Goal: Task Accomplishment & Management: Complete application form

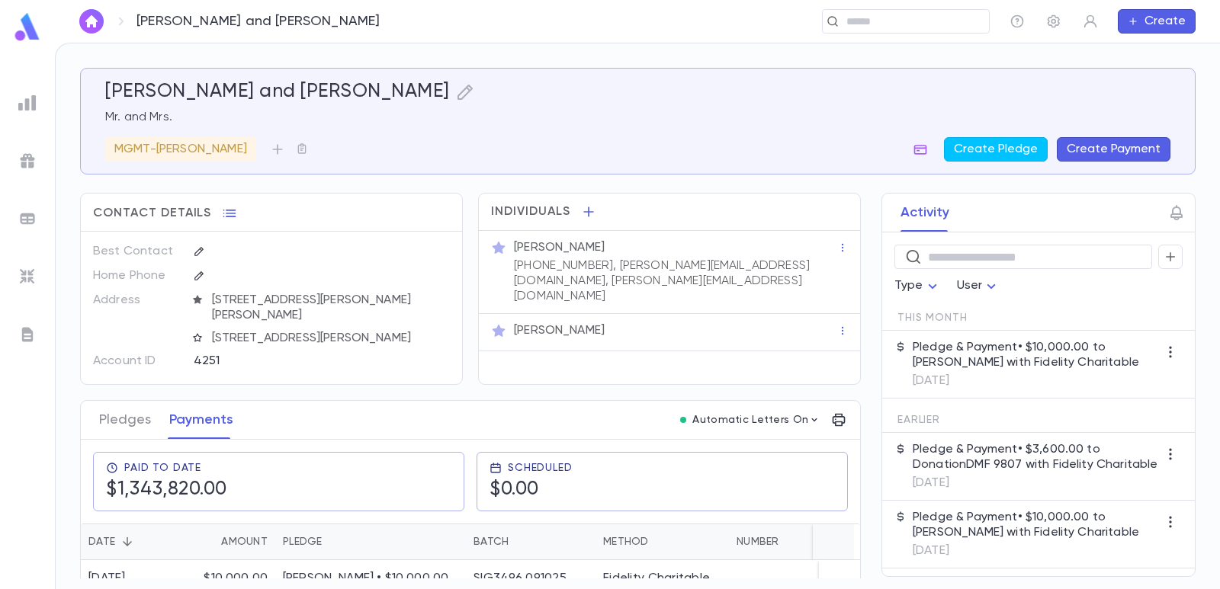
scroll to position [229, 0]
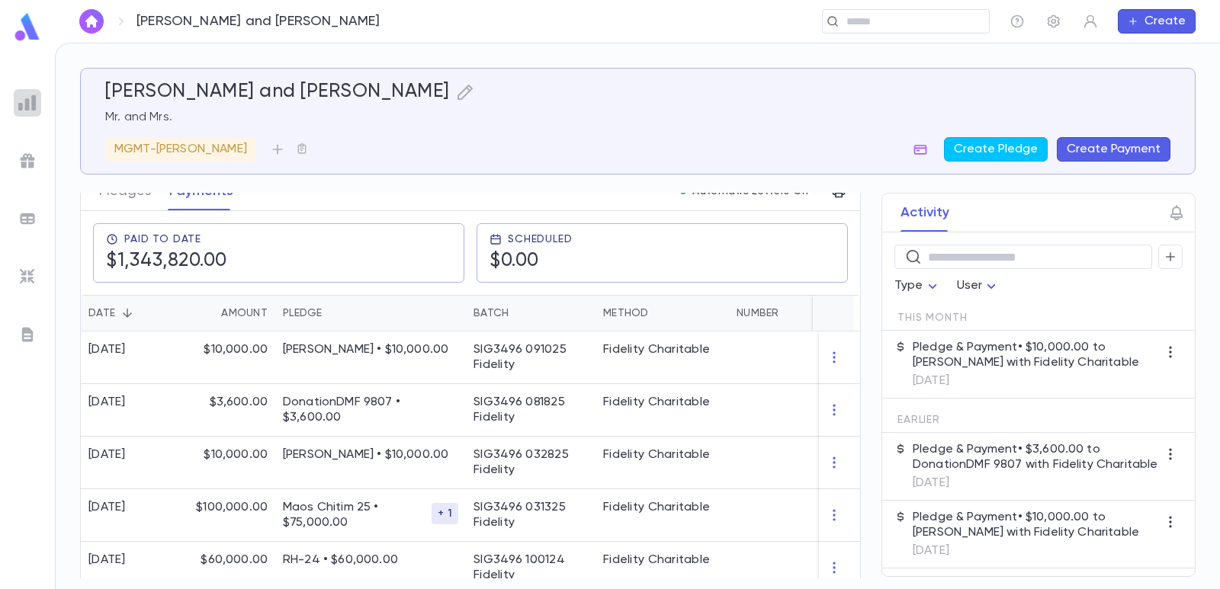
click at [27, 106] on img at bounding box center [27, 103] width 18 height 18
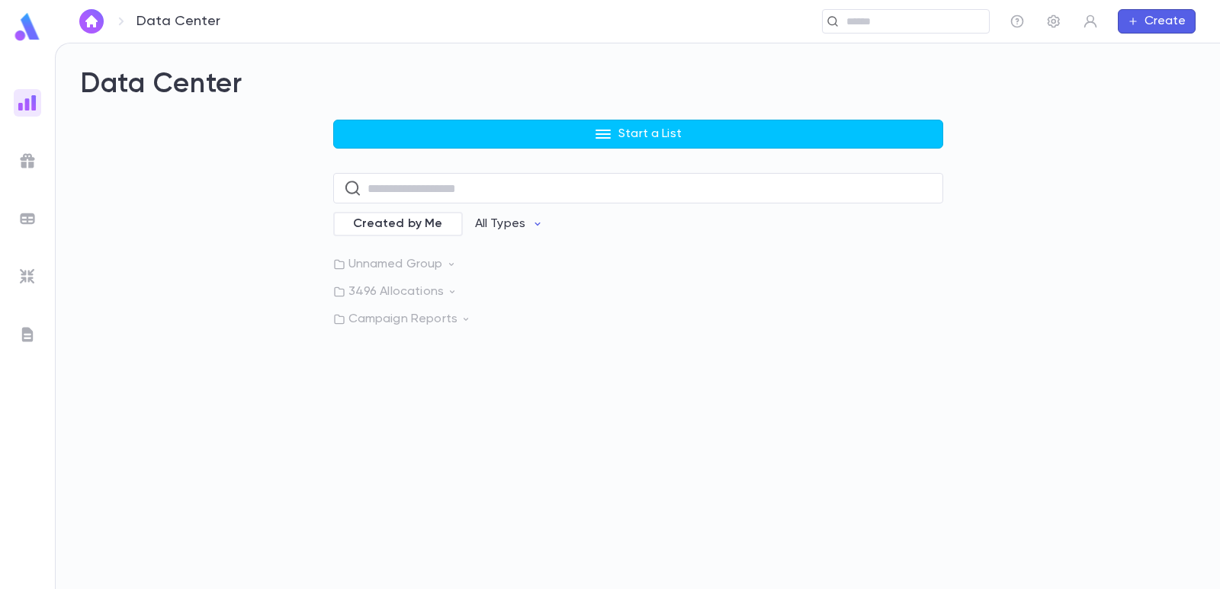
click at [464, 139] on button "Start a List" at bounding box center [638, 134] width 610 height 29
click at [383, 221] on li "Payments" at bounding box center [642, 215] width 610 height 24
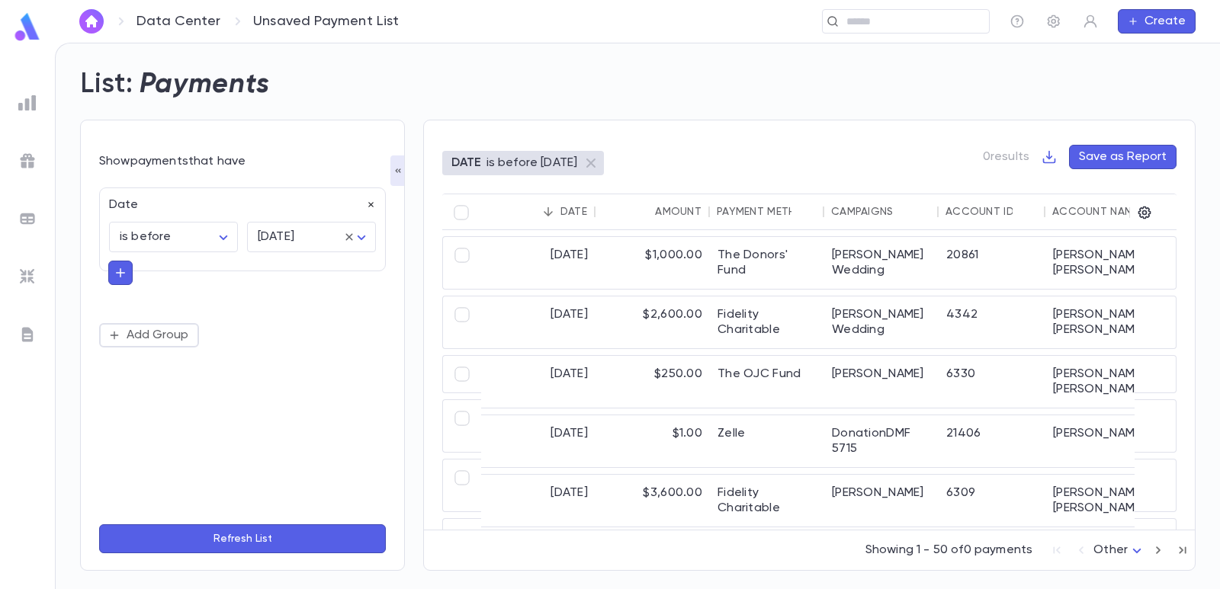
click at [370, 205] on icon "button" at bounding box center [370, 205] width 5 height 5
click at [145, 209] on button "Add Condition" at bounding box center [158, 209] width 118 height 24
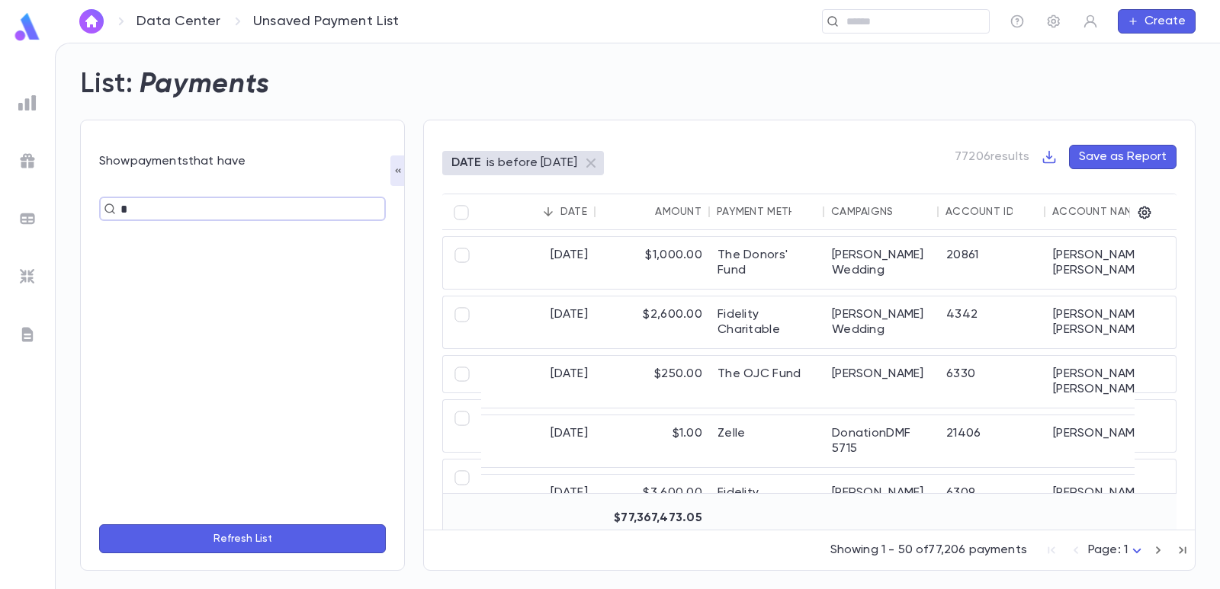
type input "**"
click at [163, 297] on li "Campaigns" at bounding box center [242, 288] width 287 height 24
click at [268, 235] on input "text" at bounding box center [300, 237] width 92 height 29
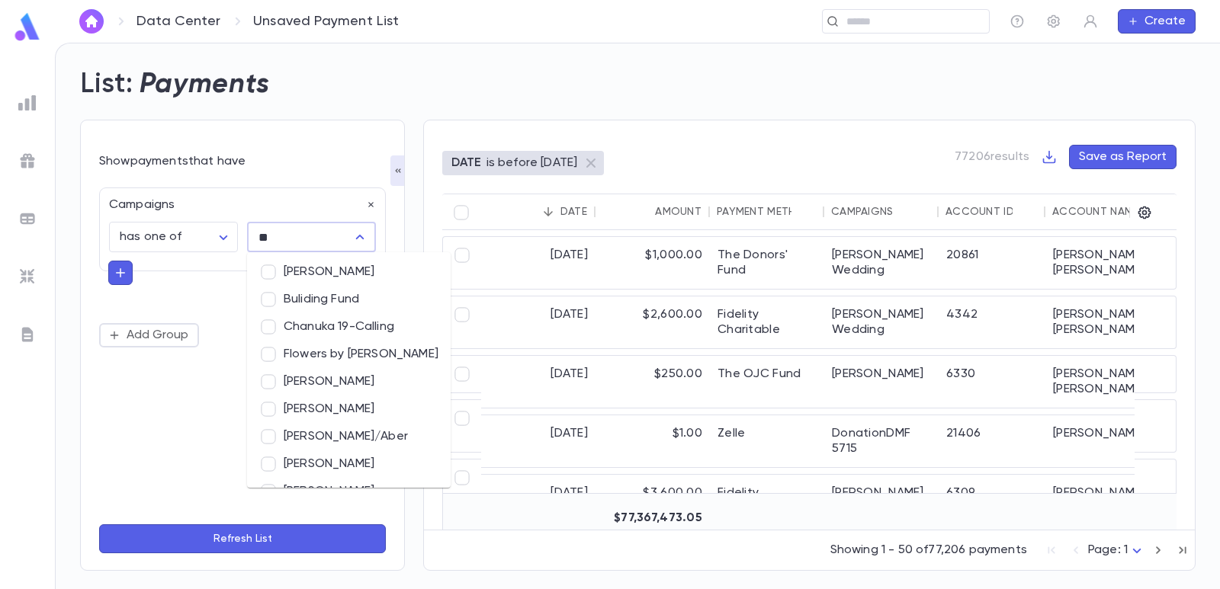
type input "***"
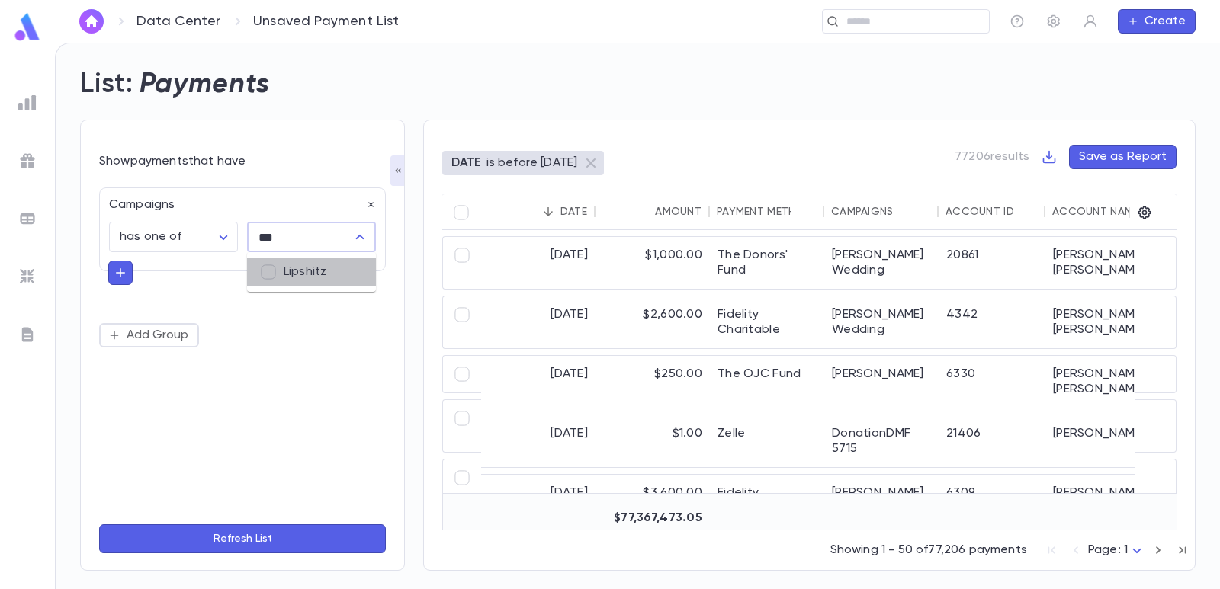
drag, startPoint x: 290, startPoint y: 276, endPoint x: 277, endPoint y: 270, distance: 14.3
click at [294, 276] on li "Lipshitz" at bounding box center [311, 271] width 129 height 27
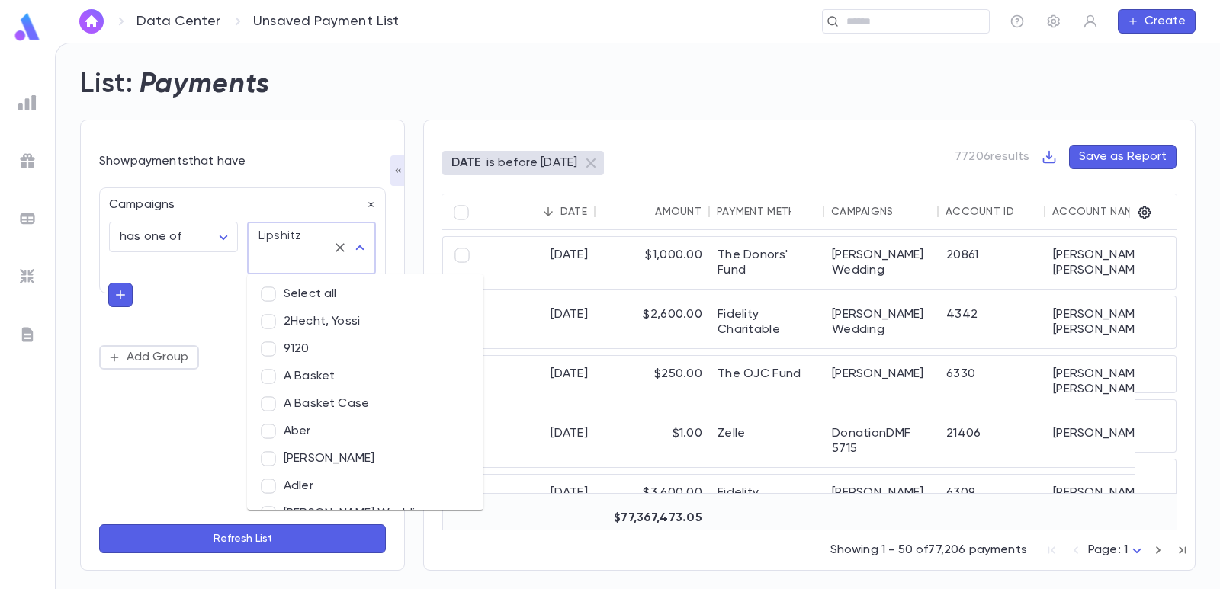
scroll to position [6357, 0]
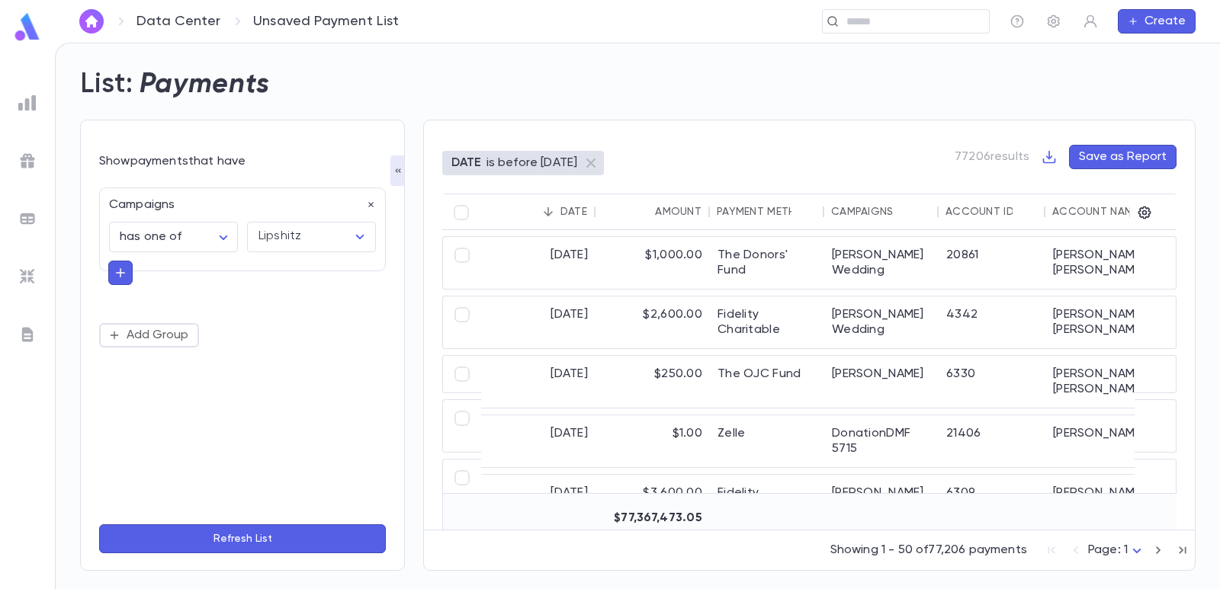
click at [149, 433] on div "**********" at bounding box center [242, 345] width 287 height 334
click at [256, 539] on button "Refresh List" at bounding box center [242, 538] width 287 height 29
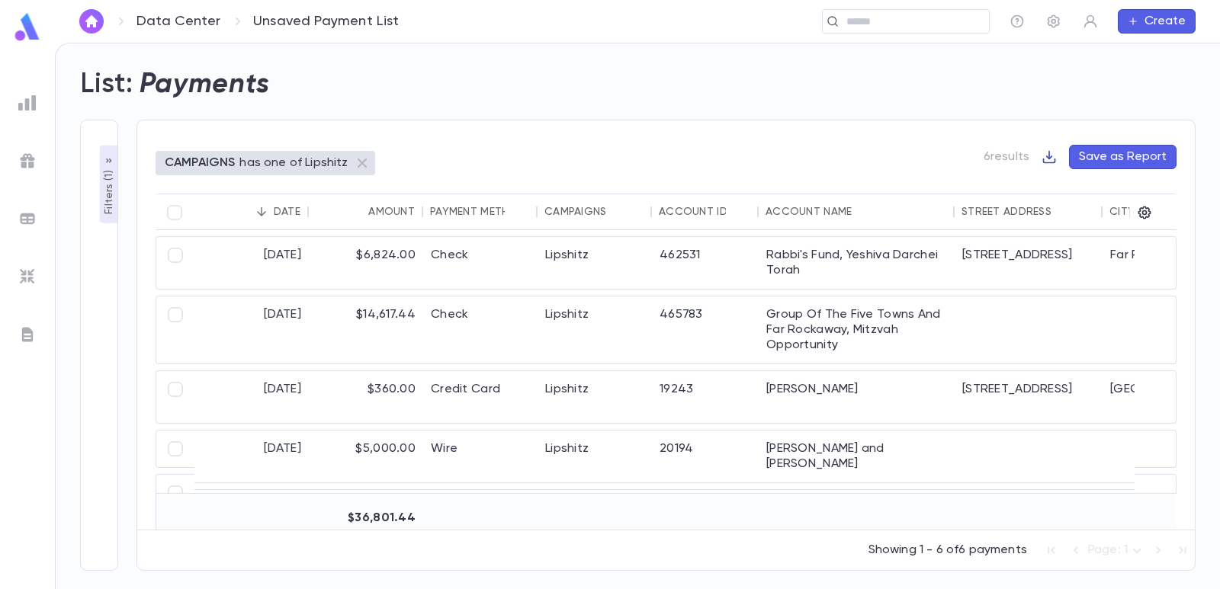
click at [1052, 161] on icon "button" at bounding box center [1048, 156] width 15 height 15
click at [1060, 189] on li "Download CSV" at bounding box center [1102, 187] width 110 height 24
click at [34, 218] on img at bounding box center [27, 219] width 18 height 18
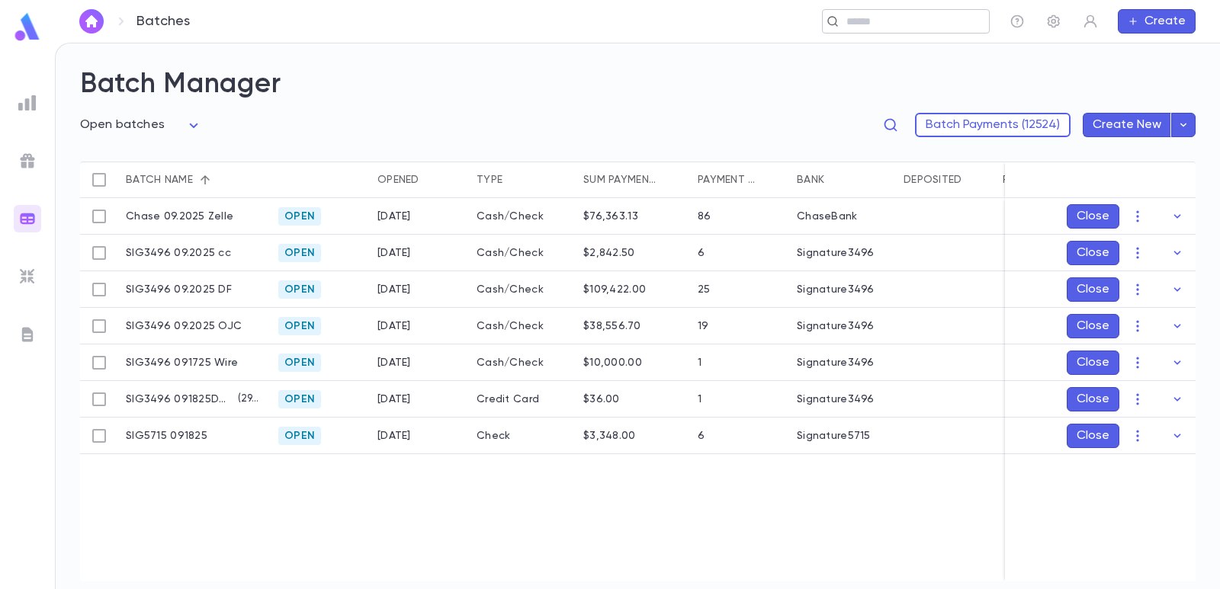
click at [906, 17] on input "text" at bounding box center [912, 21] width 141 height 14
paste input "**********"
type input "**********"
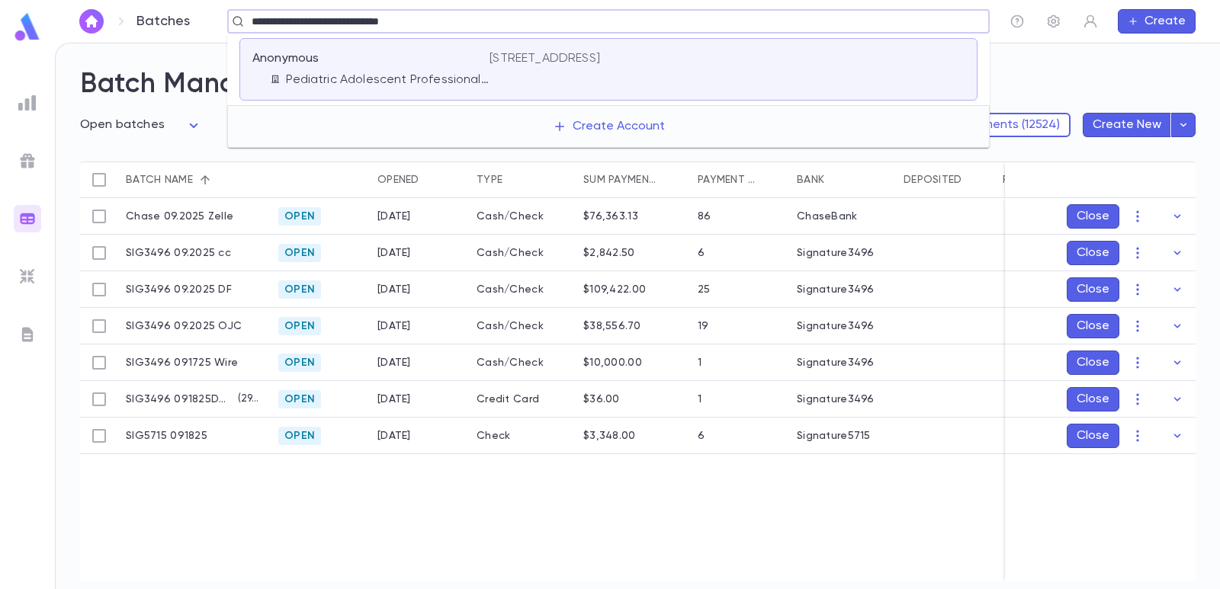
click at [338, 59] on div "Anonymous" at bounding box center [361, 58] width 219 height 15
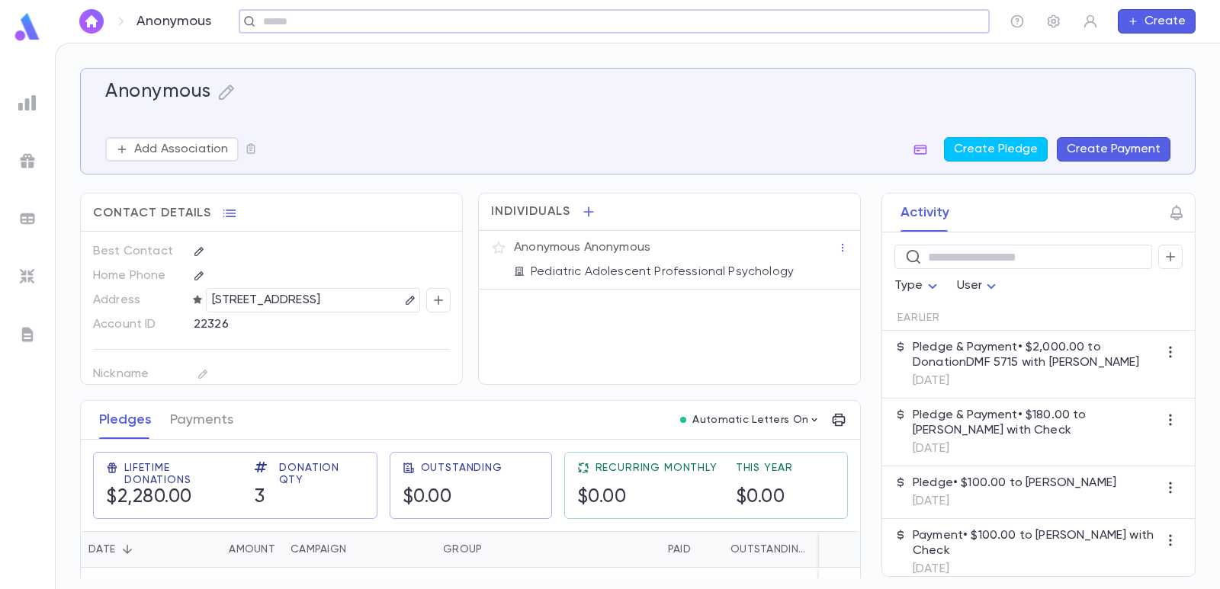
scroll to position [139, 0]
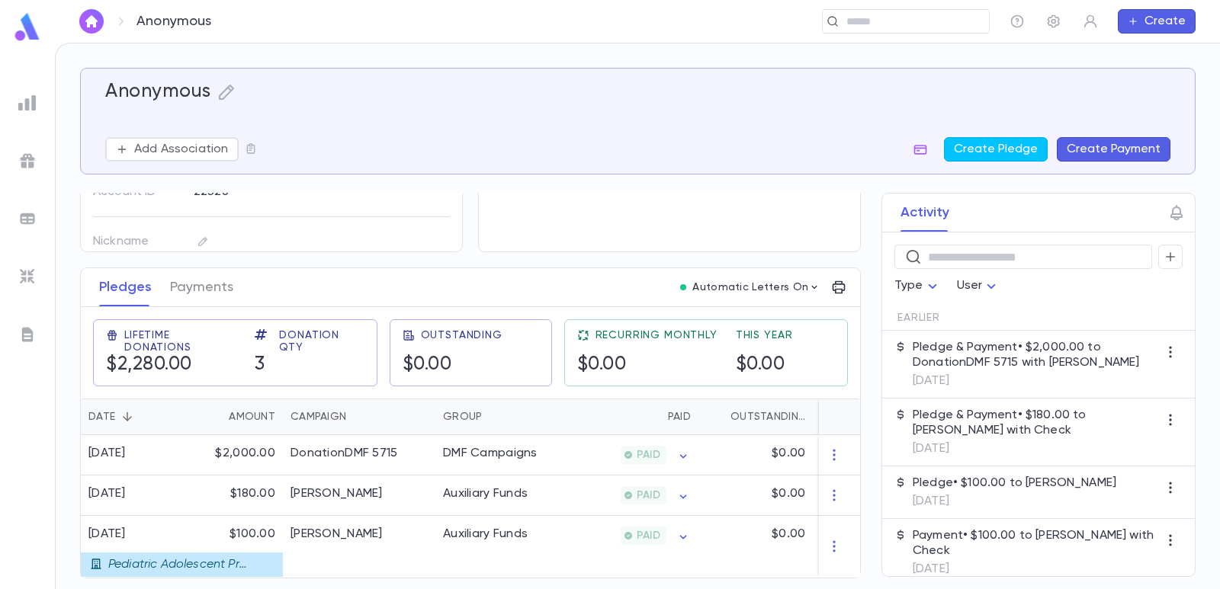
click at [1106, 145] on button "Create Payment" at bounding box center [1114, 149] width 114 height 24
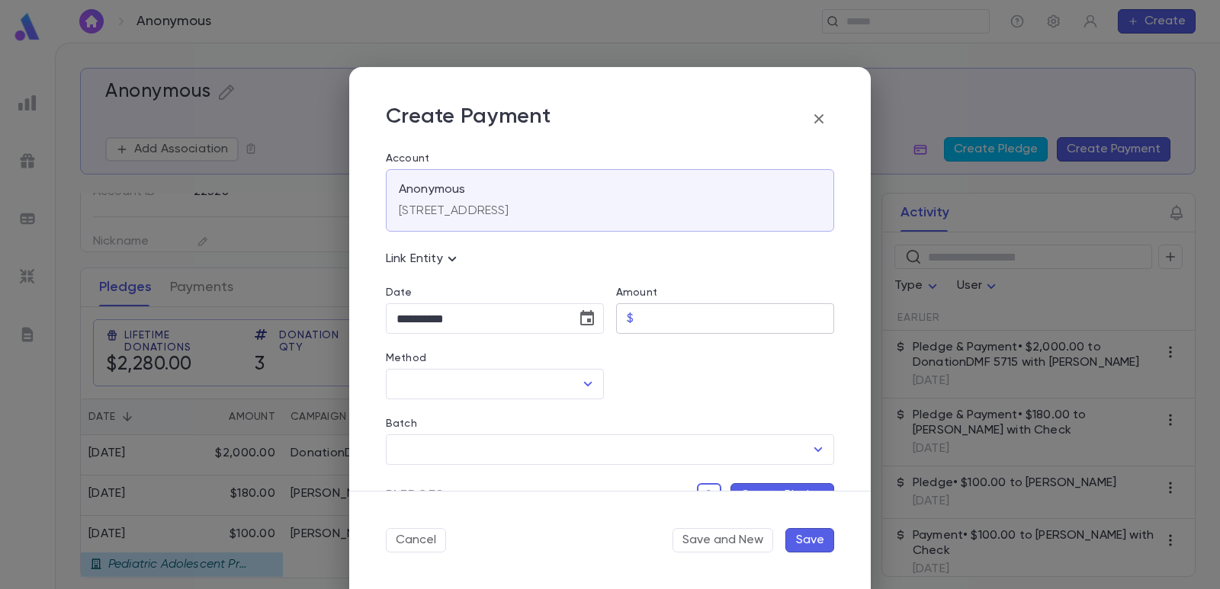
click at [681, 316] on input "Amount" at bounding box center [737, 319] width 194 height 30
type input "********"
click at [673, 401] on div "**********" at bounding box center [604, 404] width 460 height 540
click at [506, 384] on input "Method" at bounding box center [483, 384] width 181 height 29
drag, startPoint x: 451, startPoint y: 408, endPoint x: 447, endPoint y: 444, distance: 36.8
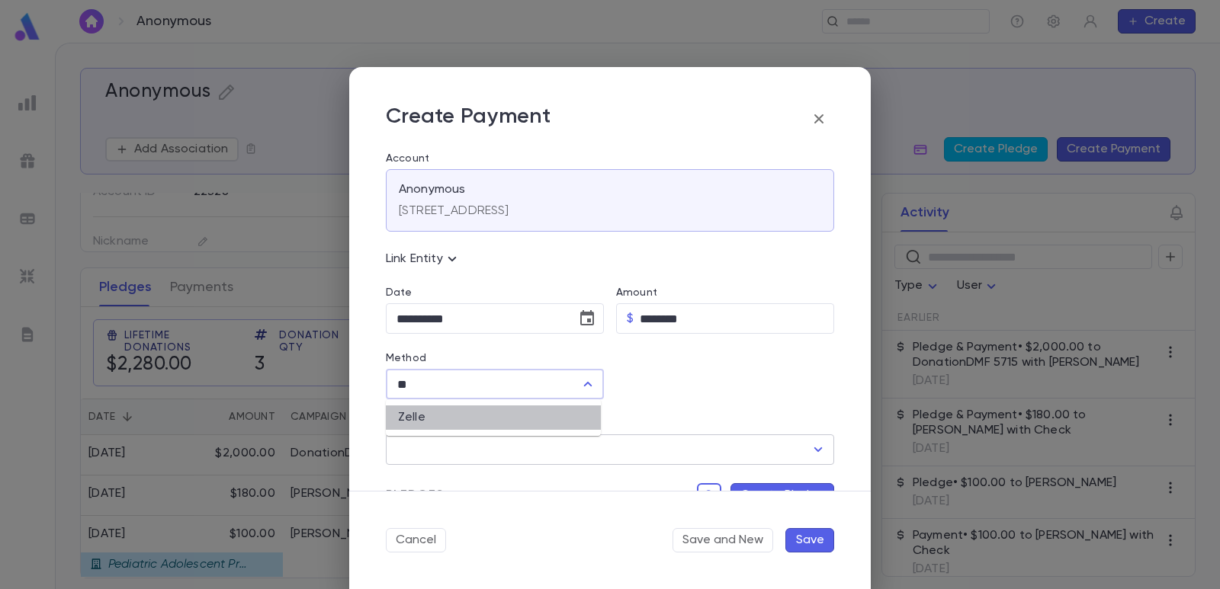
click at [448, 409] on li "Zelle" at bounding box center [493, 418] width 215 height 24
type input "*****"
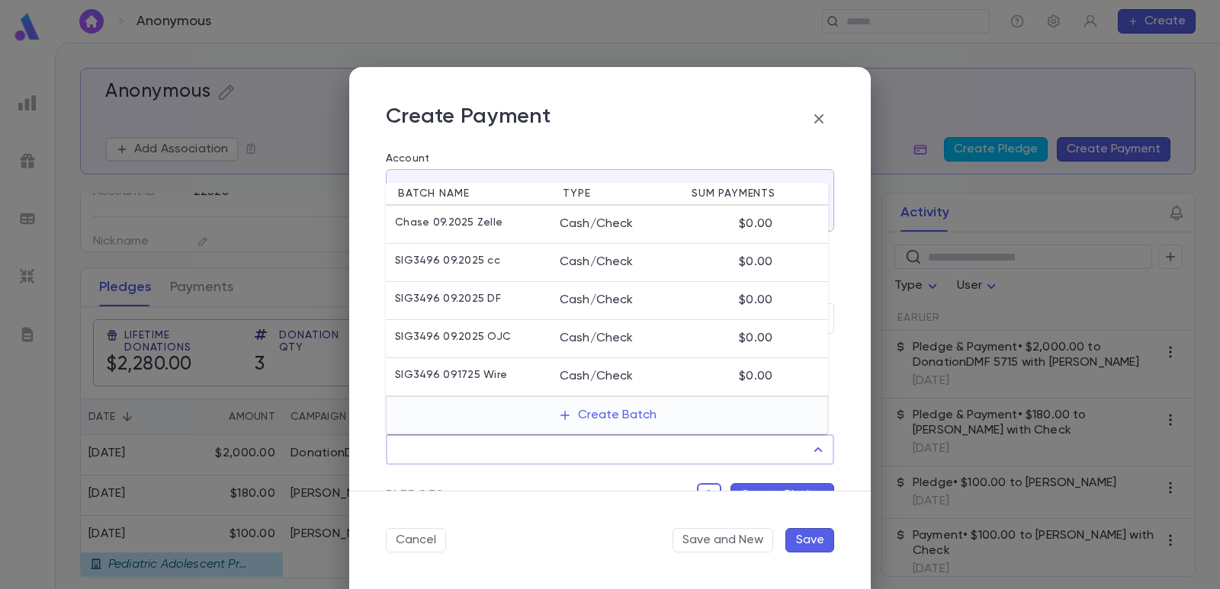
click at [447, 444] on input "Batch" at bounding box center [599, 449] width 412 height 29
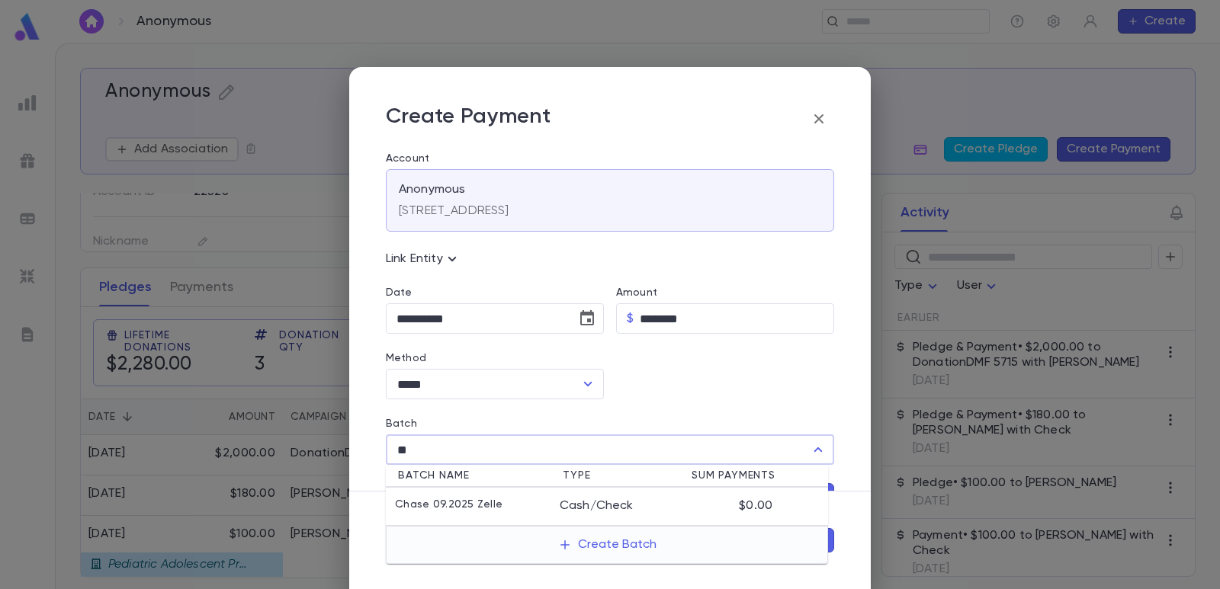
click at [451, 501] on li "Chase 09.2025 Zelle Cash/Check $0.00" at bounding box center [607, 507] width 442 height 38
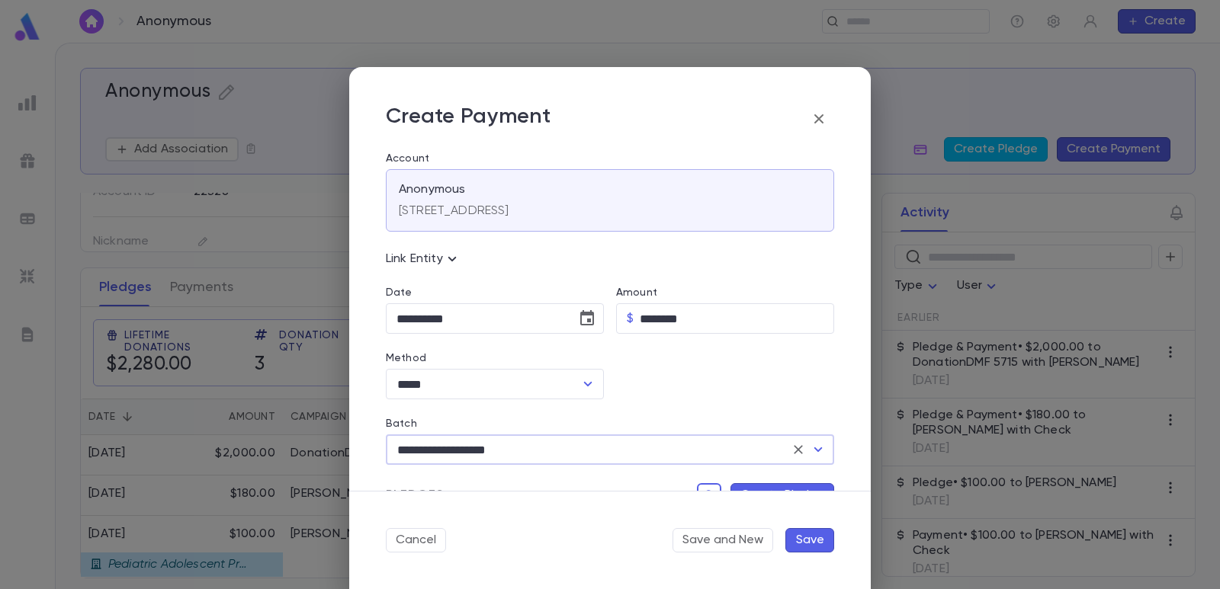
type input "**********"
click at [765, 488] on button "Create Pledge" at bounding box center [782, 495] width 104 height 24
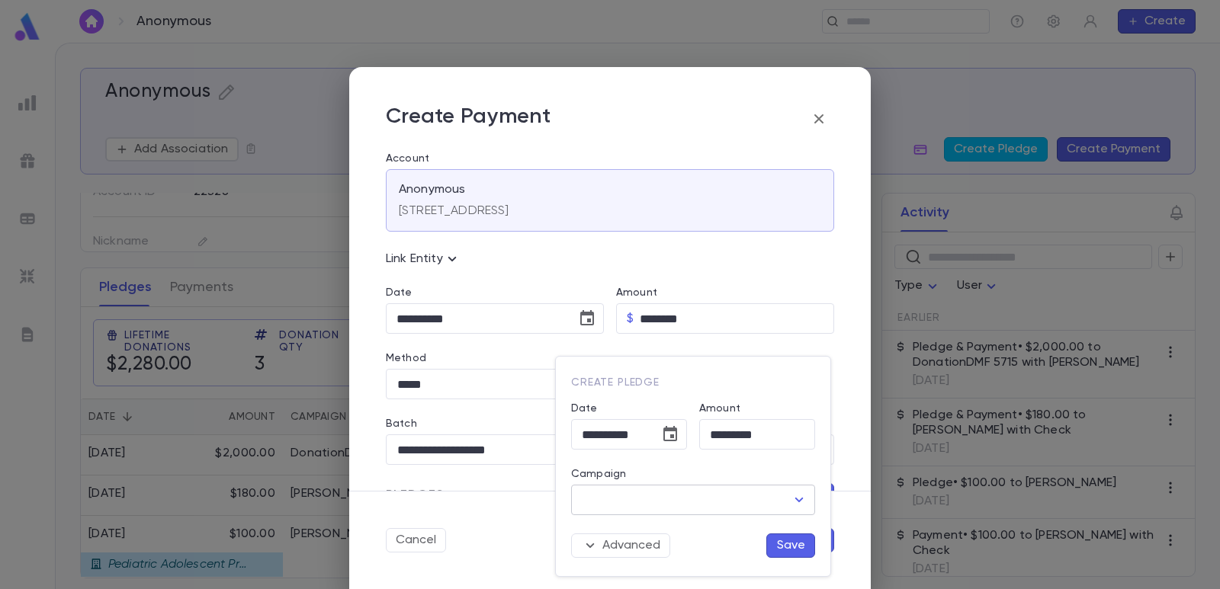
click at [661, 500] on input "Campaign" at bounding box center [681, 500] width 207 height 29
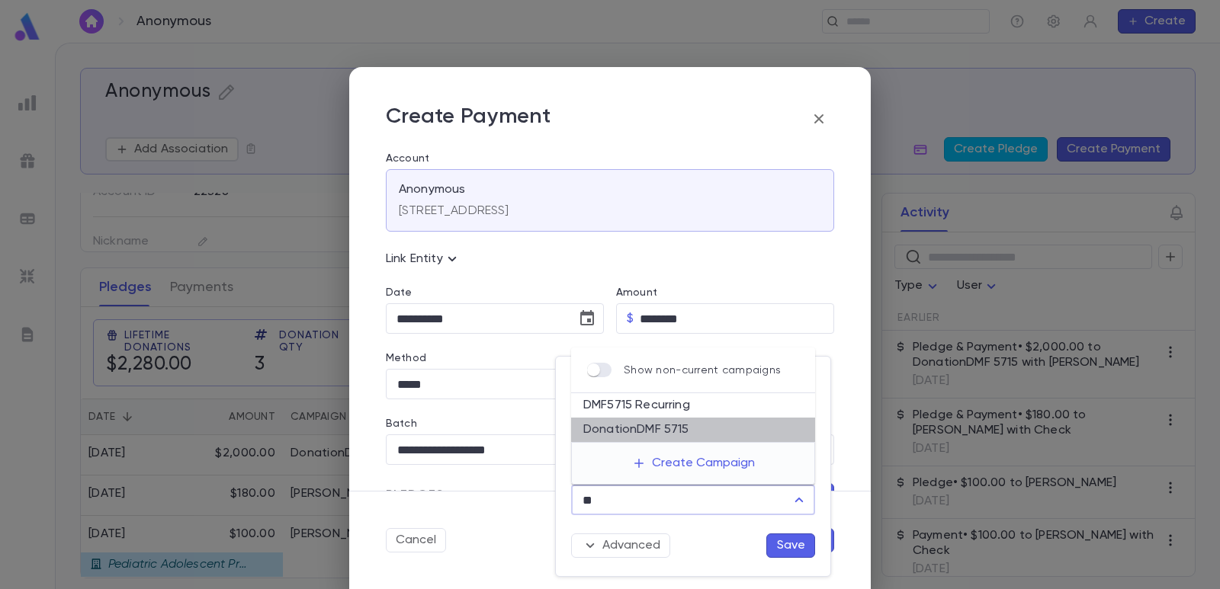
click at [643, 435] on li "DonationDMF 5715" at bounding box center [693, 430] width 244 height 24
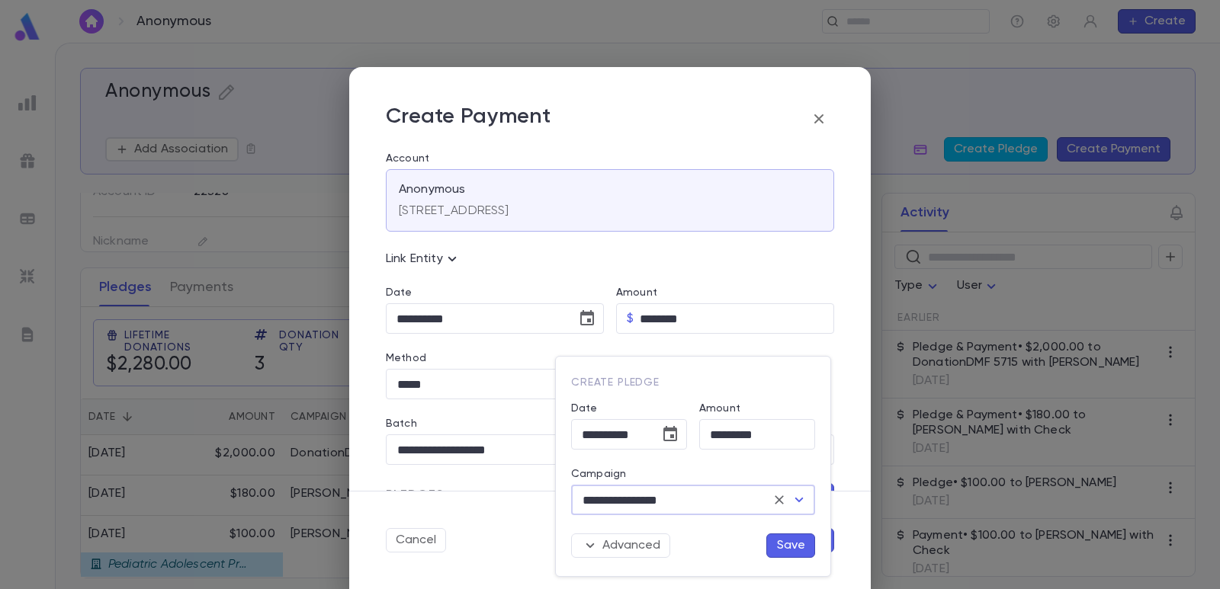
type input "**********"
click at [781, 541] on button "Save" at bounding box center [790, 546] width 49 height 24
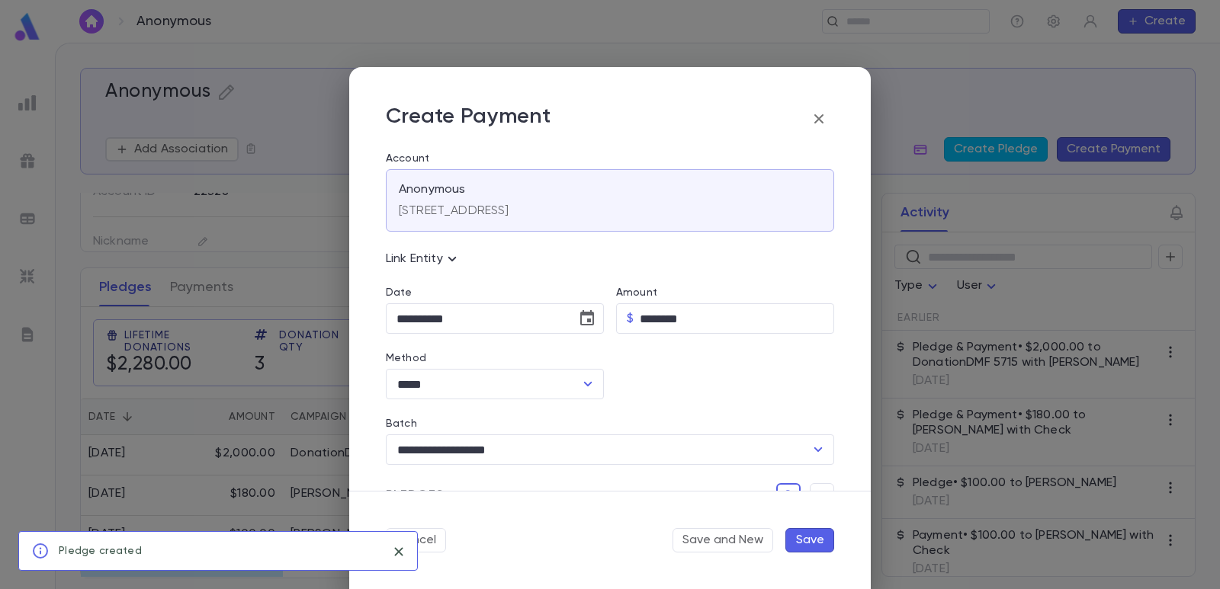
click at [804, 539] on button "Save" at bounding box center [809, 540] width 49 height 24
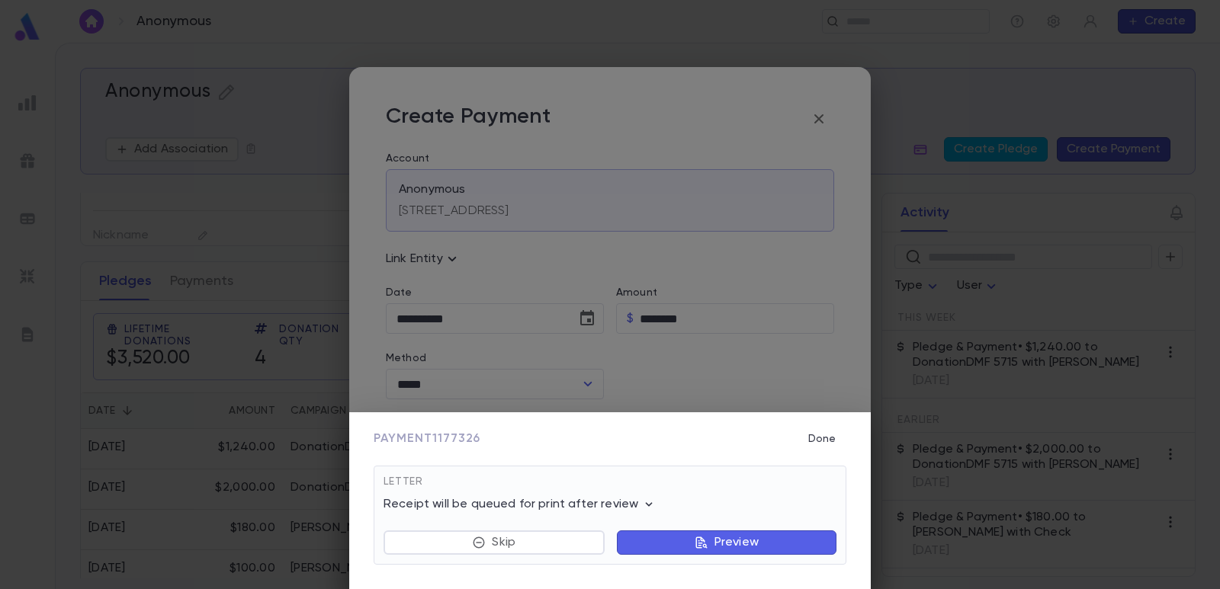
click at [640, 537] on button "Preview" at bounding box center [727, 543] width 220 height 24
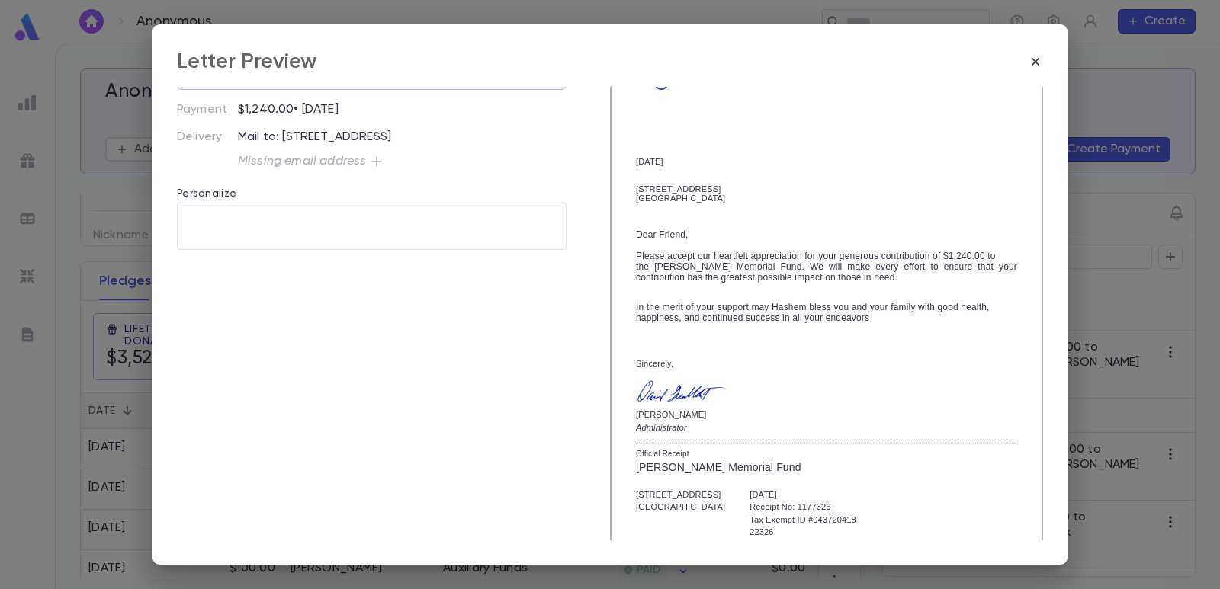
scroll to position [253, 0]
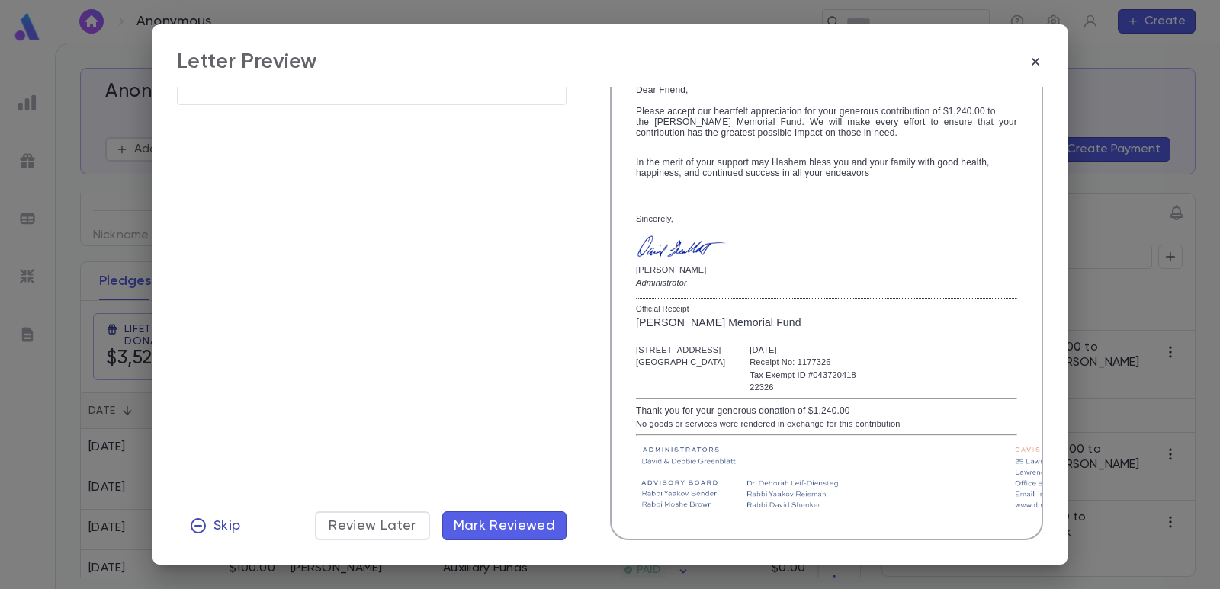
click at [226, 537] on button "Skip" at bounding box center [214, 526] width 75 height 29
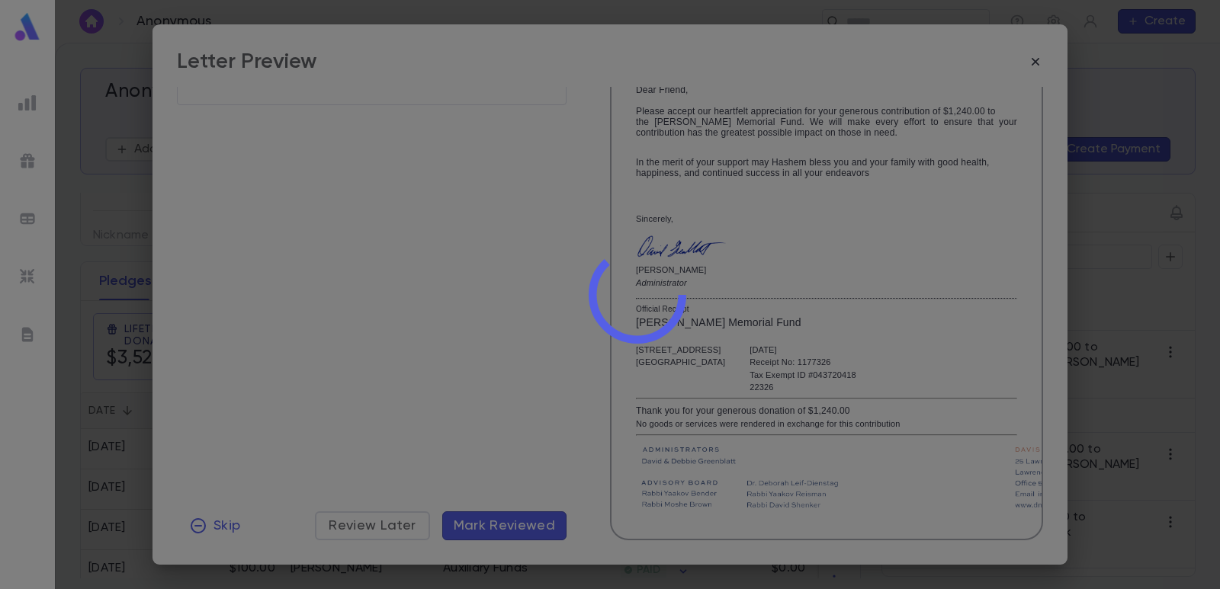
scroll to position [0, 0]
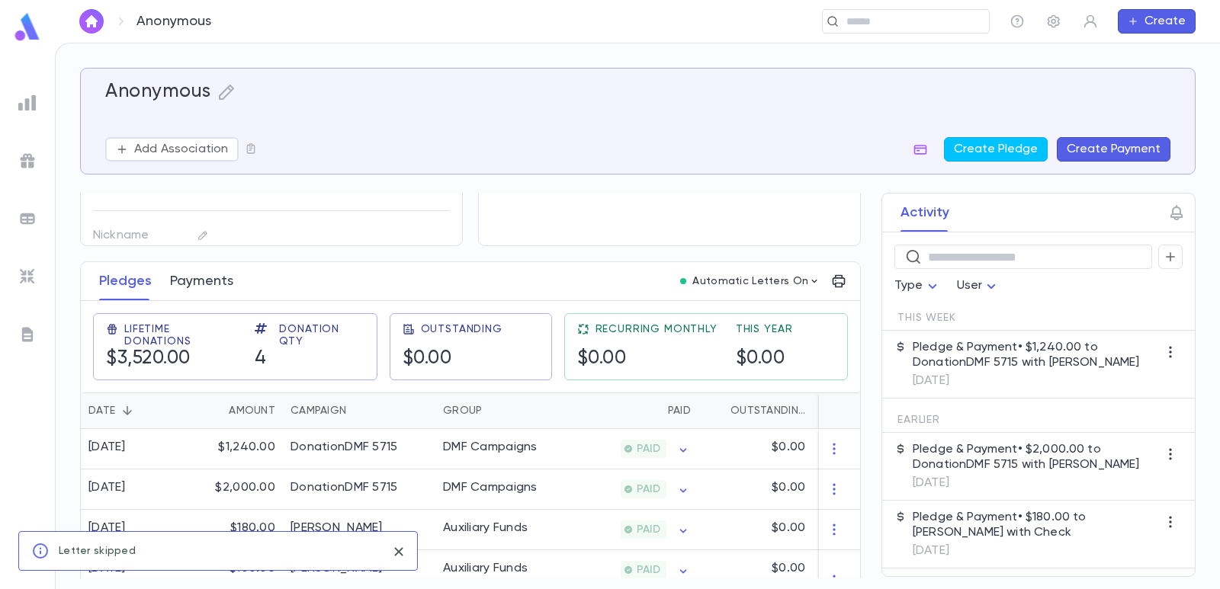
click at [197, 289] on button "Payments" at bounding box center [201, 281] width 63 height 38
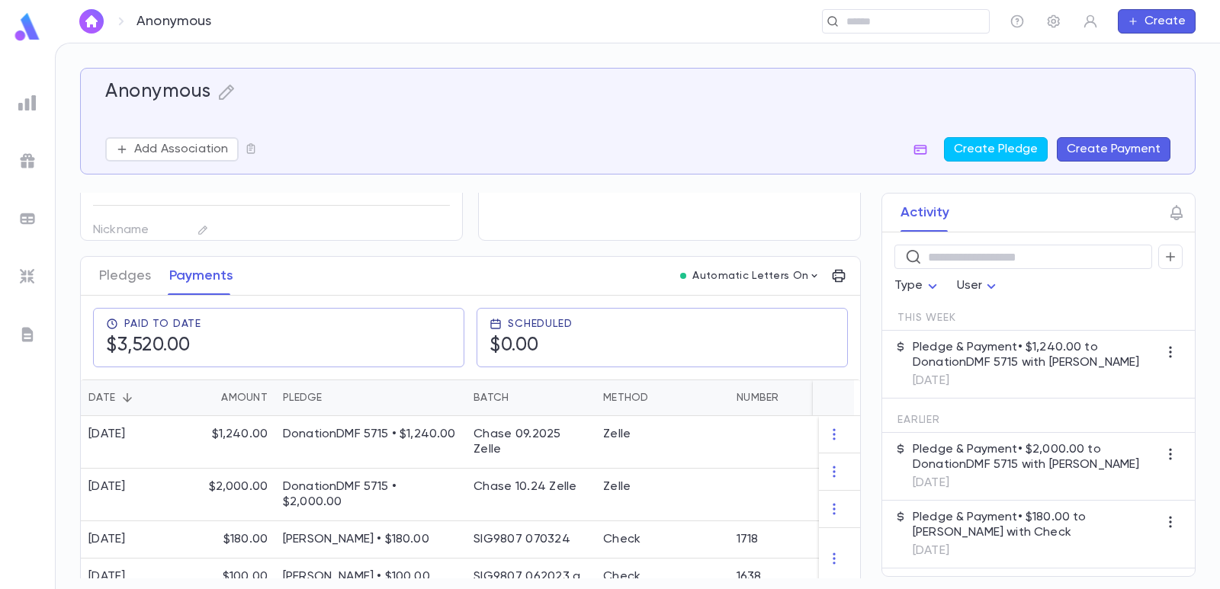
scroll to position [152, 0]
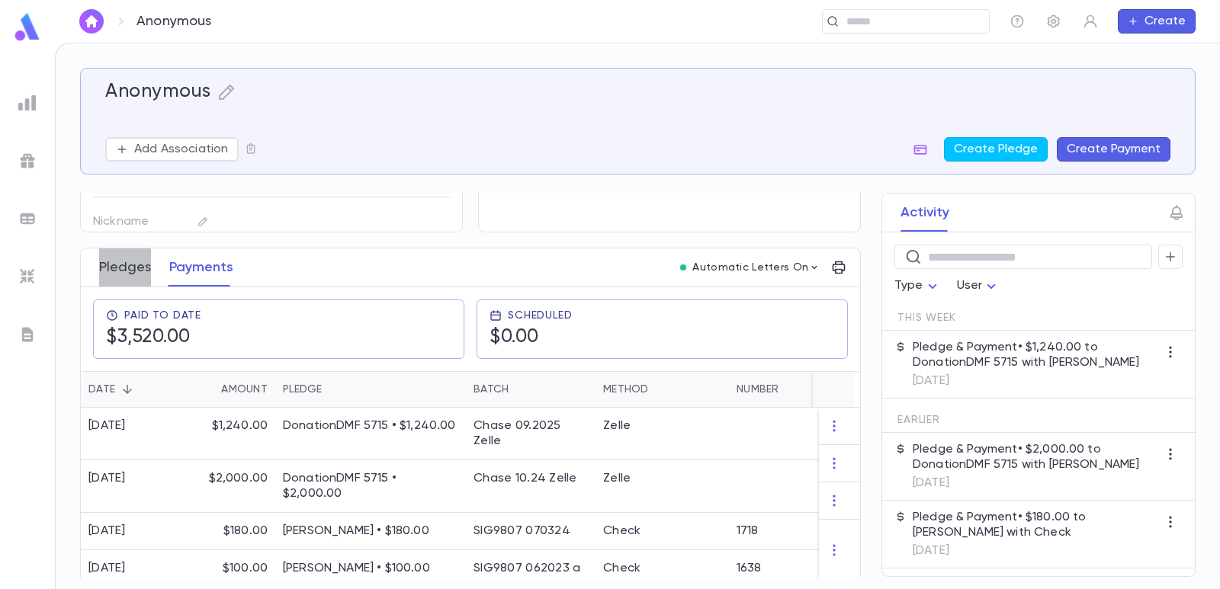
click at [105, 262] on button "Pledges" at bounding box center [125, 268] width 52 height 38
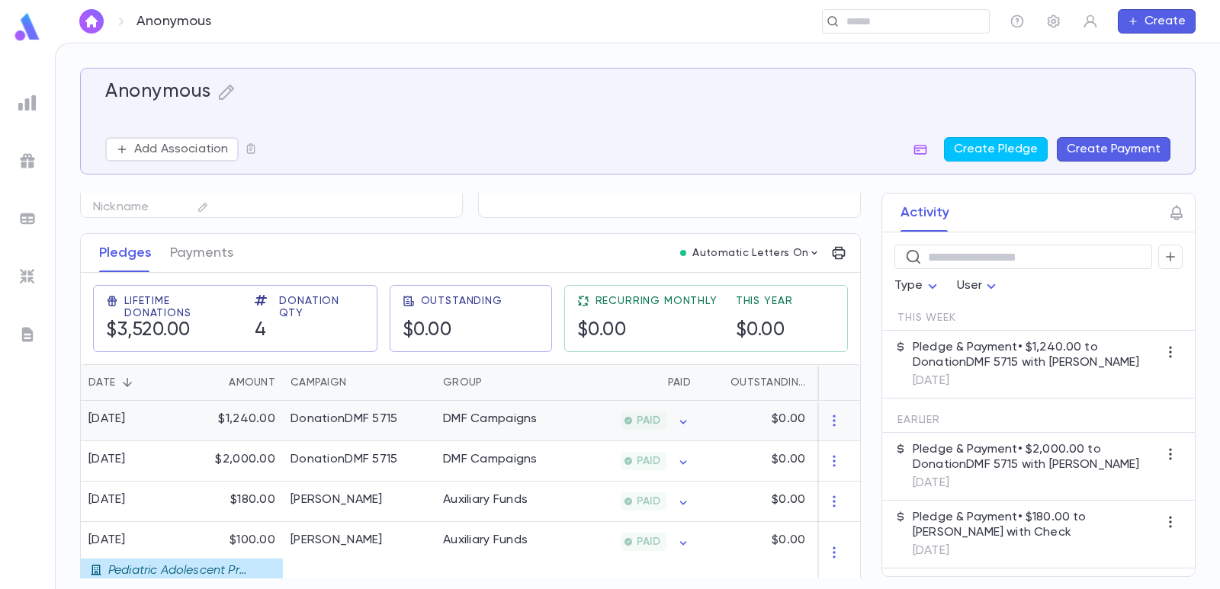
scroll to position [179, 0]
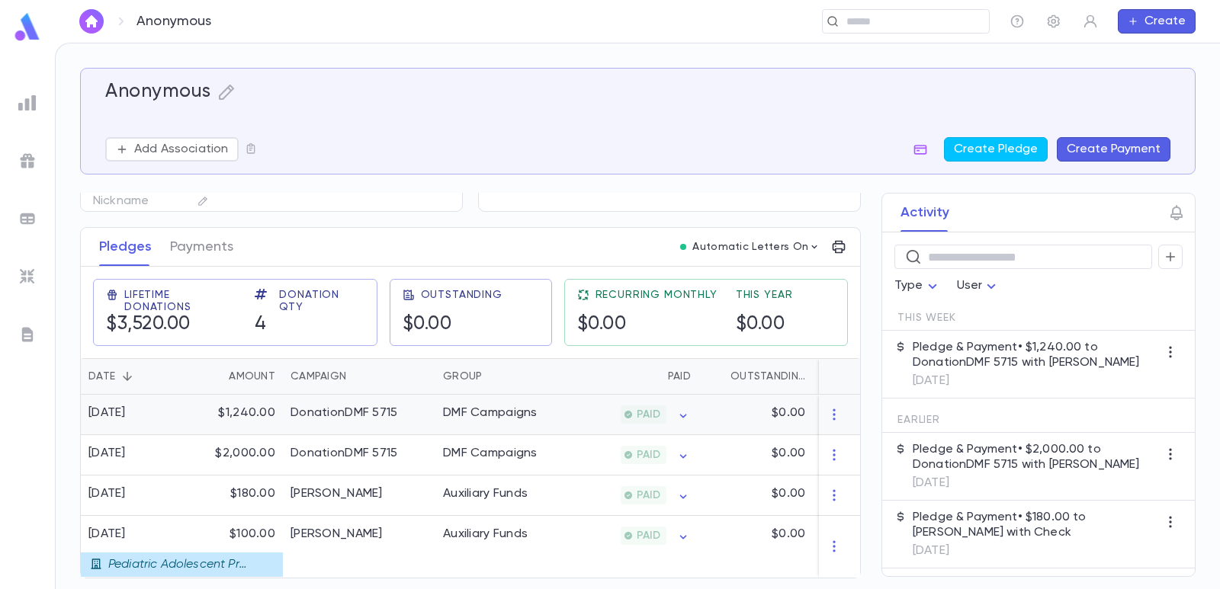
click at [366, 399] on div "DonationDMF 5715" at bounding box center [359, 415] width 152 height 40
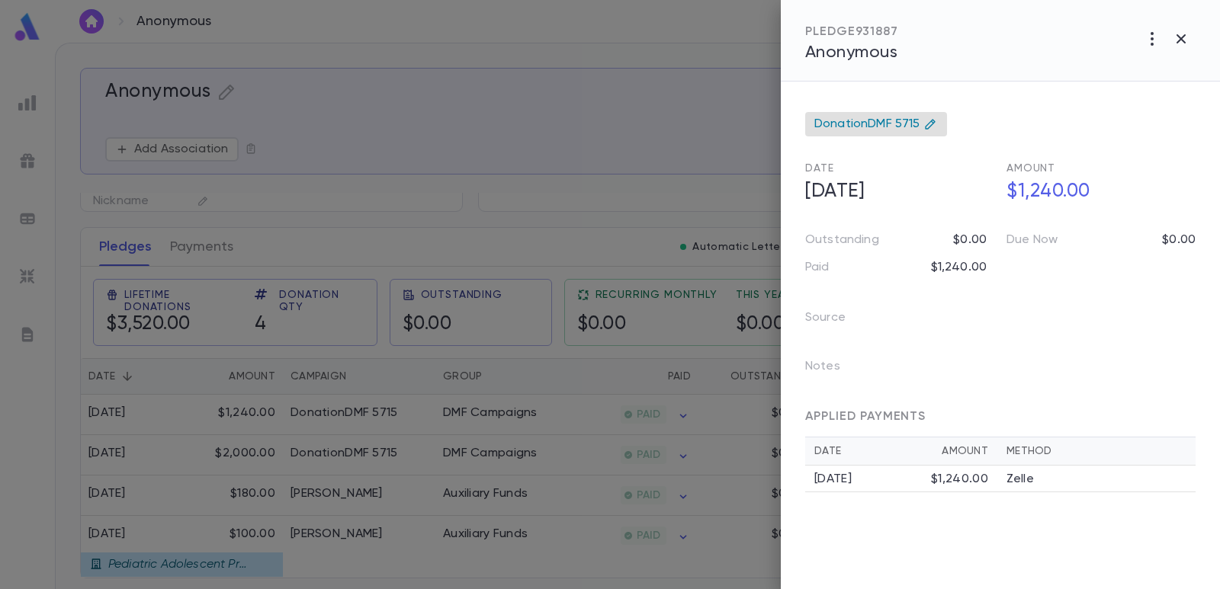
click at [860, 131] on span "DonationDMF 5715" at bounding box center [867, 124] width 106 height 15
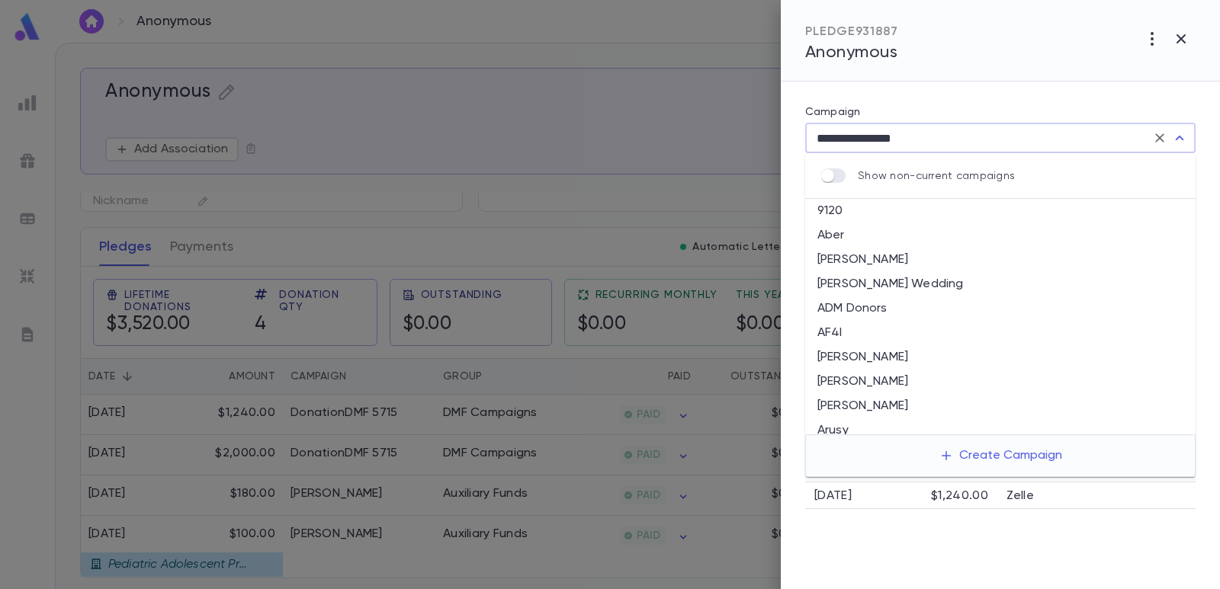
scroll to position [1176, 0]
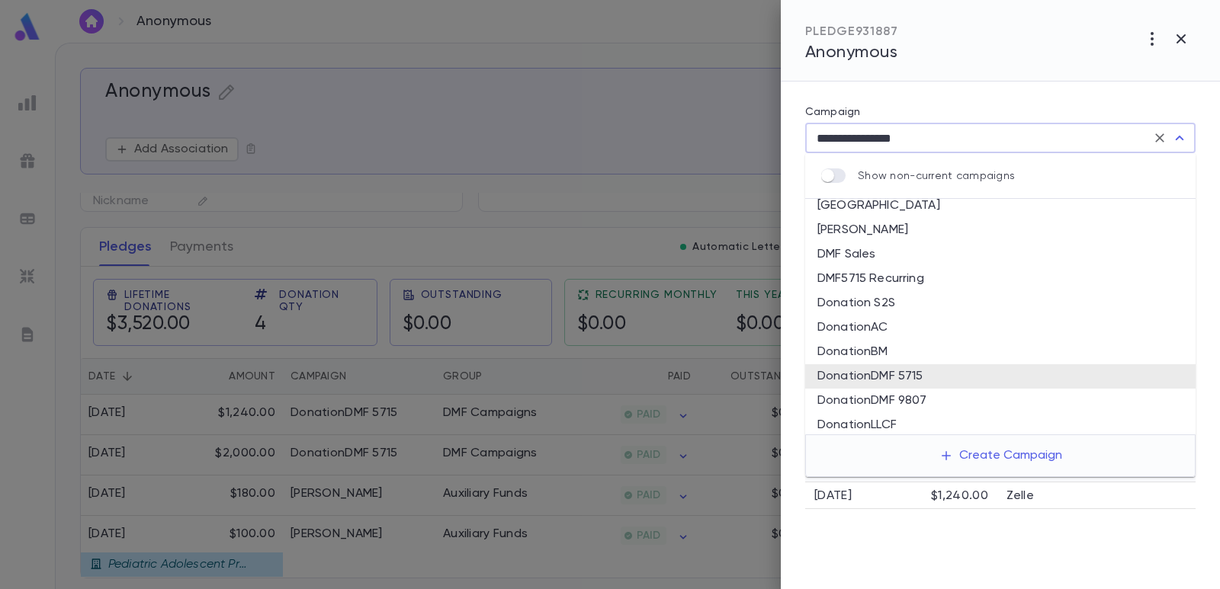
drag, startPoint x: 916, startPoint y: 142, endPoint x: 675, endPoint y: 88, distance: 246.7
click at [676, 88] on div "**********" at bounding box center [610, 294] width 1220 height 589
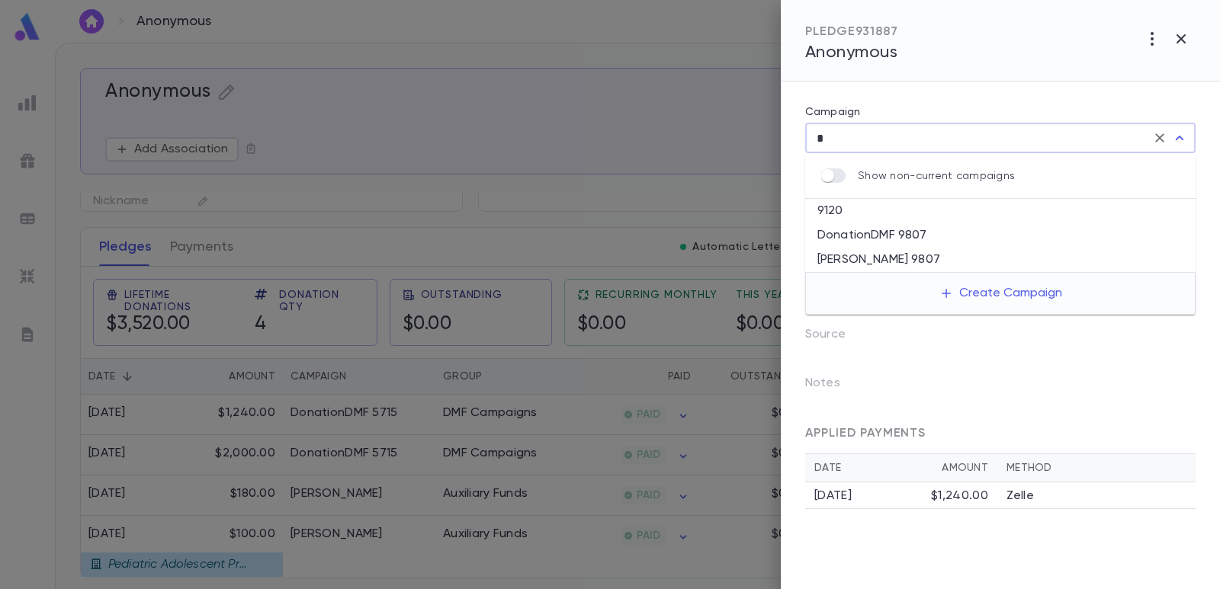
scroll to position [0, 0]
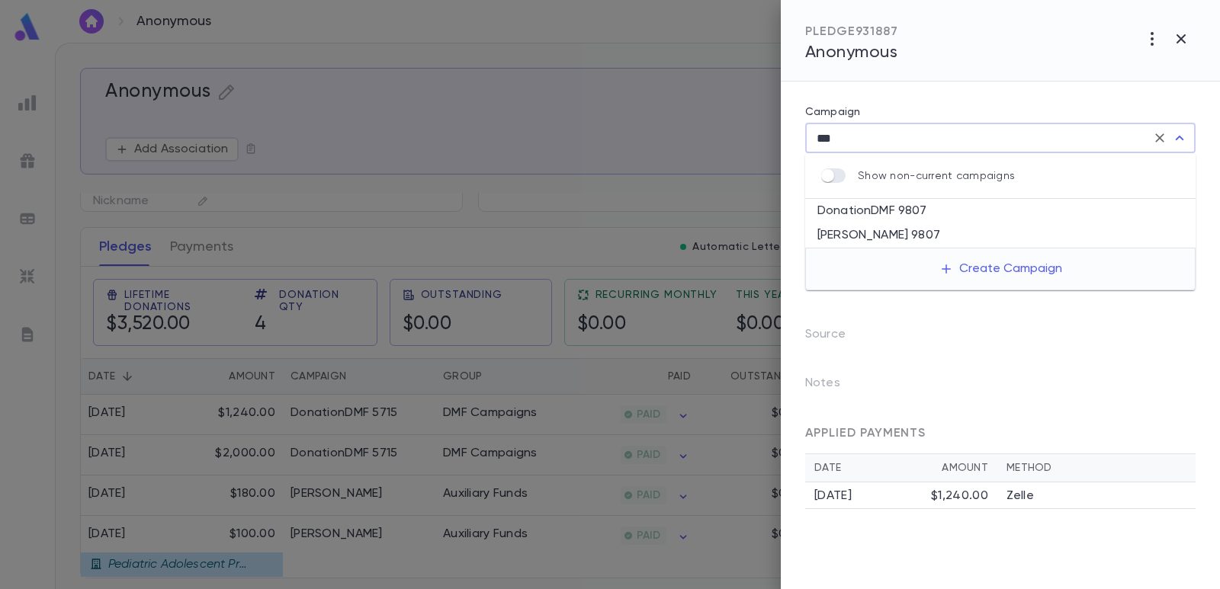
click at [837, 220] on li "DonationDMF 9807" at bounding box center [1000, 211] width 390 height 24
type input "**********"
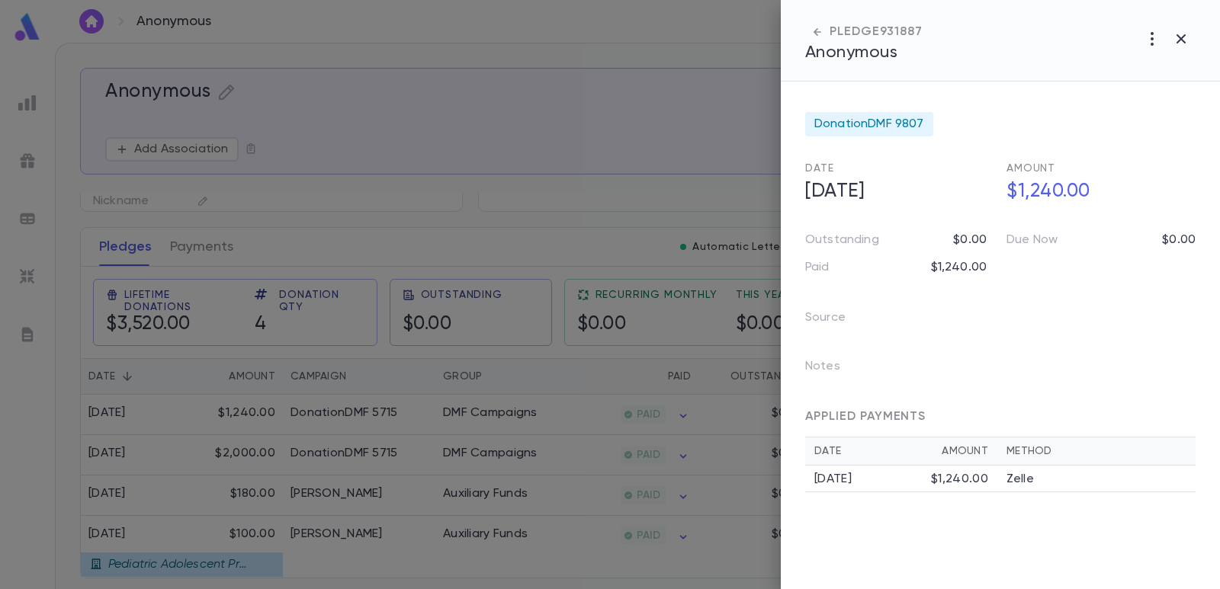
click at [669, 111] on div at bounding box center [610, 294] width 1220 height 589
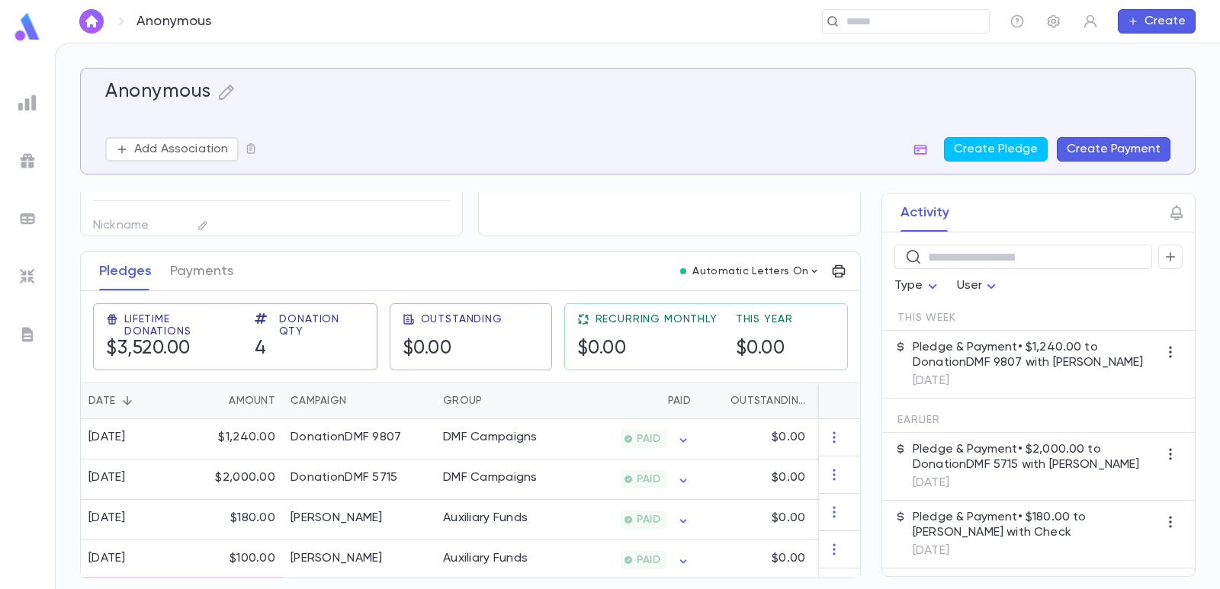
scroll to position [179, 0]
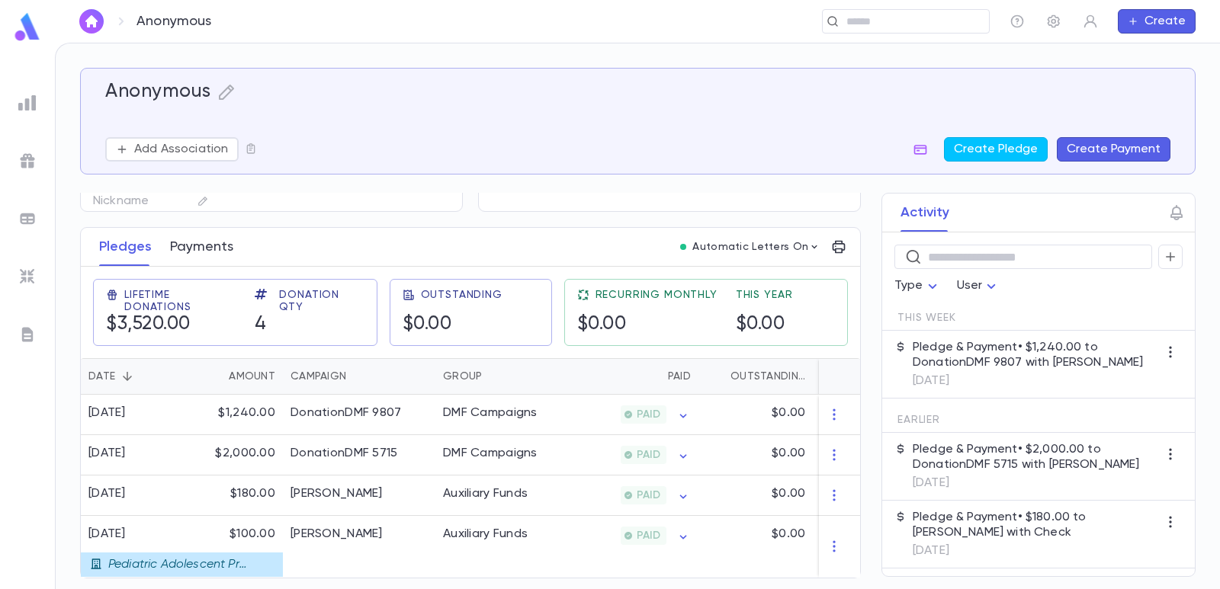
click at [220, 250] on button "Payments" at bounding box center [201, 247] width 63 height 38
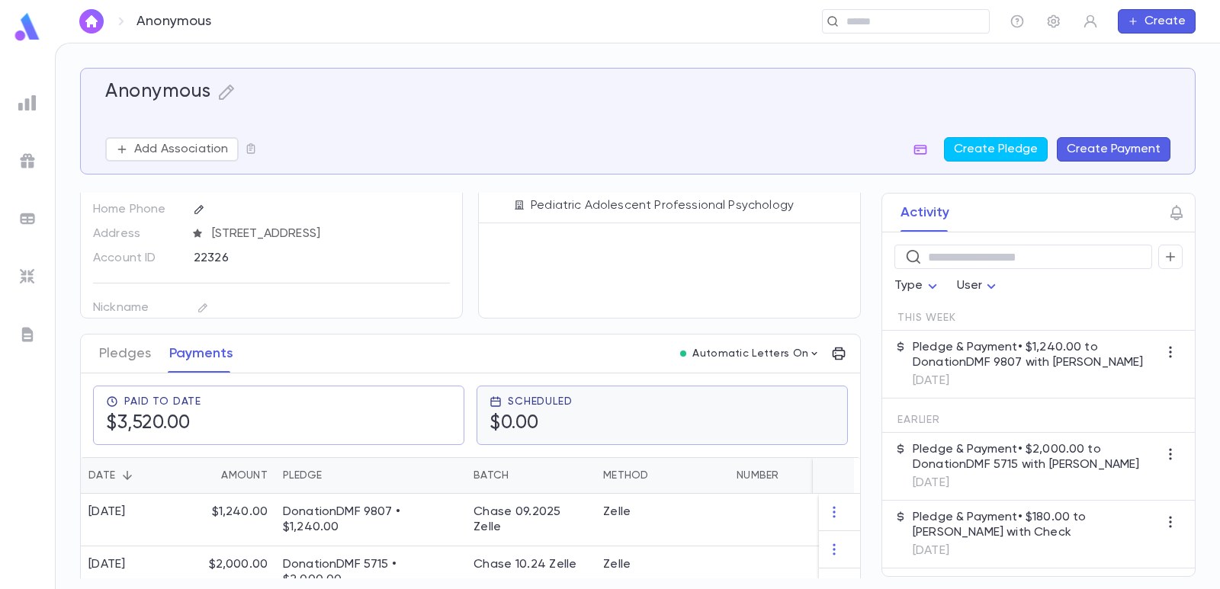
scroll to position [152, 0]
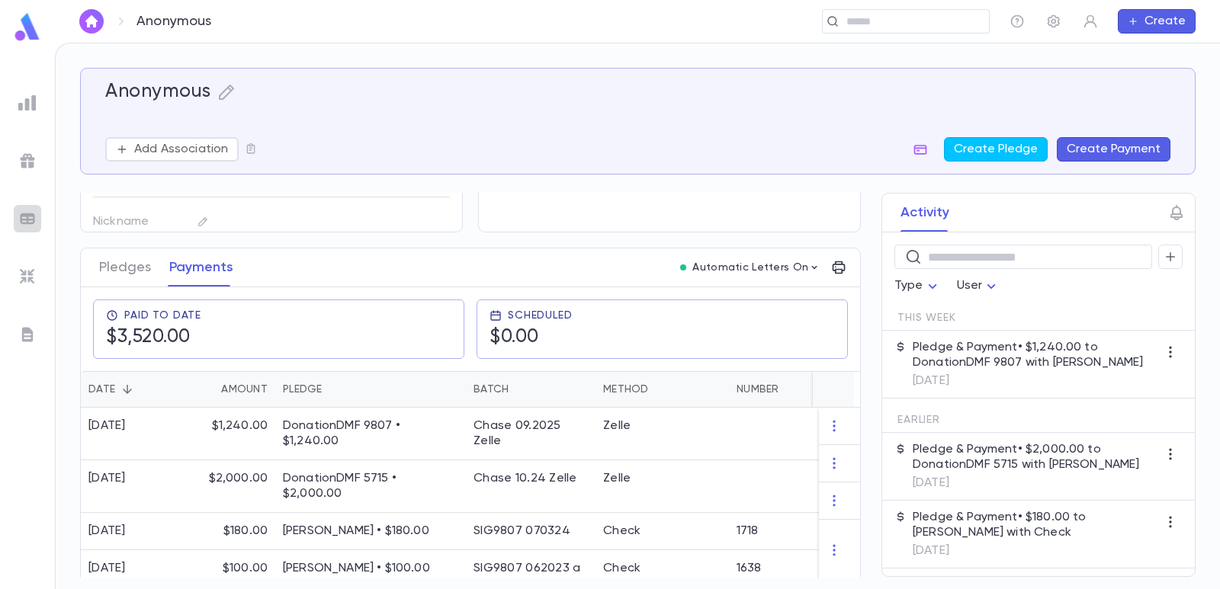
click at [20, 220] on img at bounding box center [27, 219] width 18 height 18
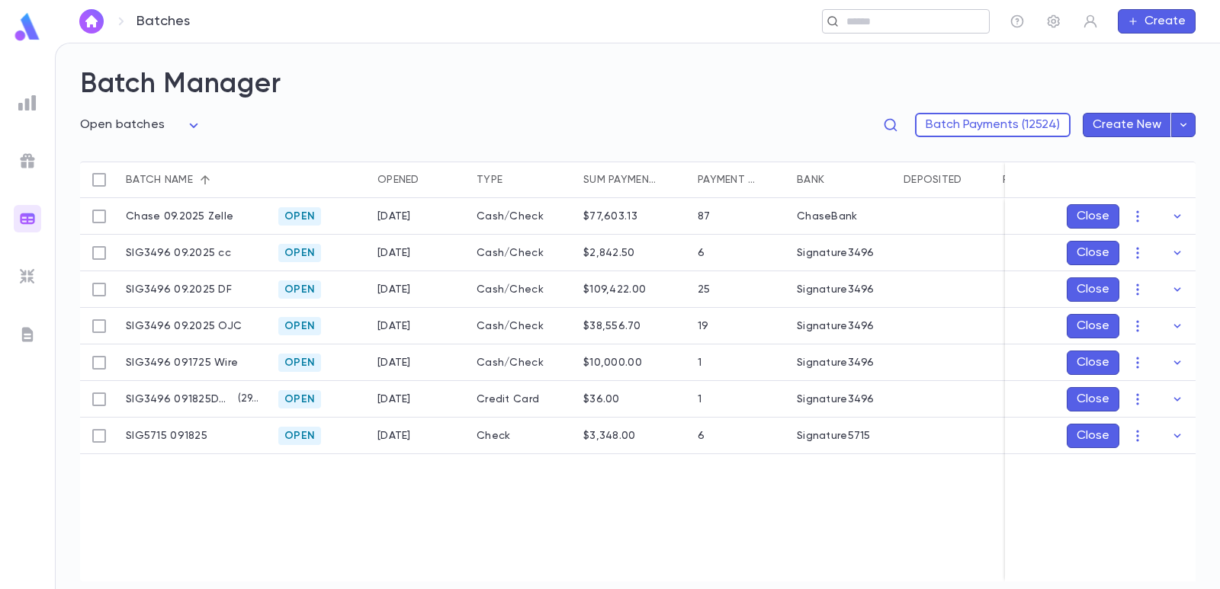
click at [870, 17] on input "text" at bounding box center [901, 21] width 118 height 14
